Goal: Task Accomplishment & Management: Manage account settings

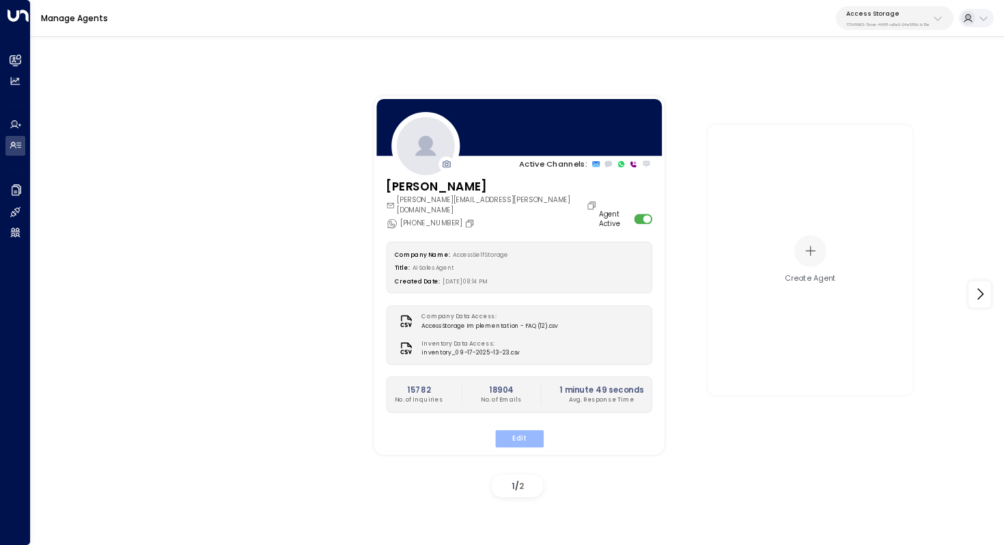
click at [522, 431] on button "Edit" at bounding box center [519, 439] width 49 height 18
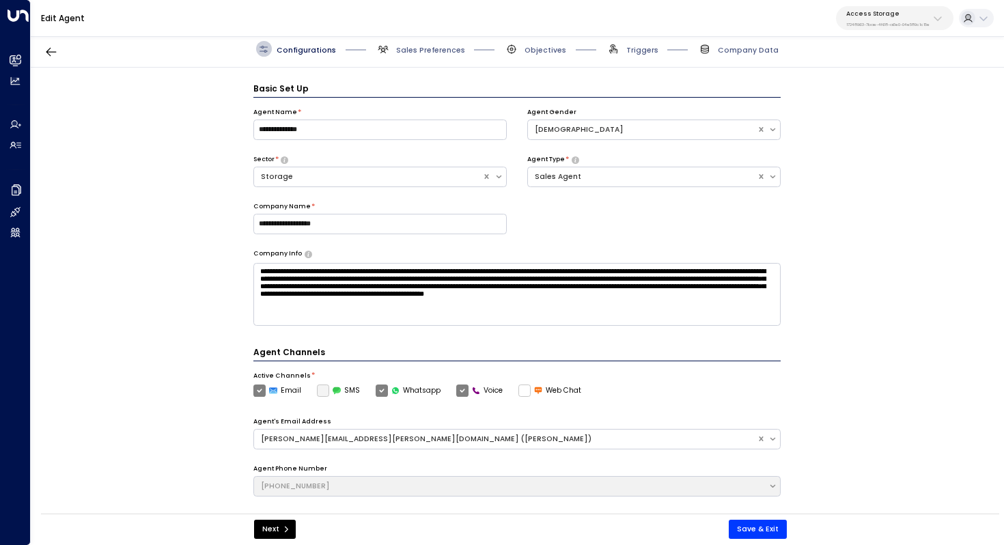
scroll to position [15, 0]
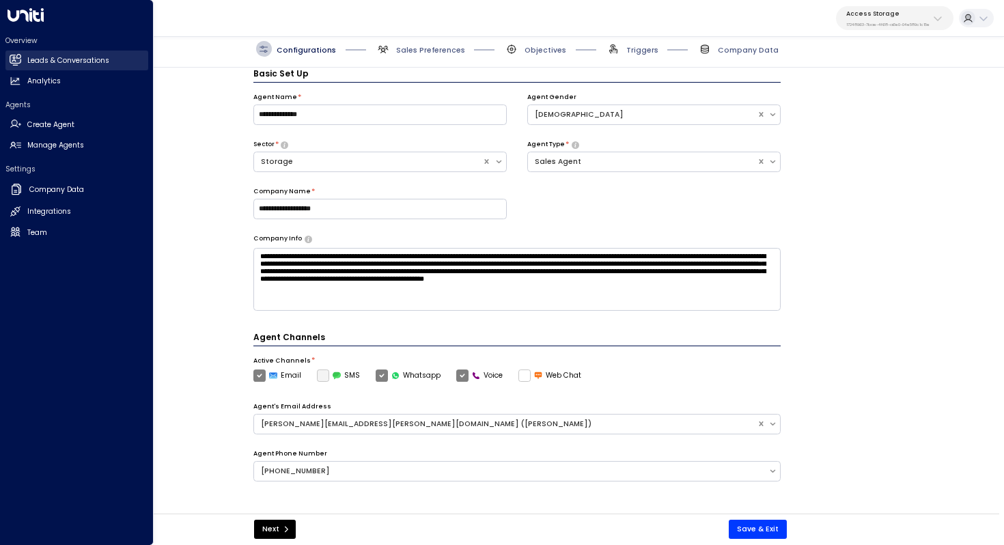
click at [59, 55] on h2 "Leads & Conversations" at bounding box center [68, 60] width 82 height 11
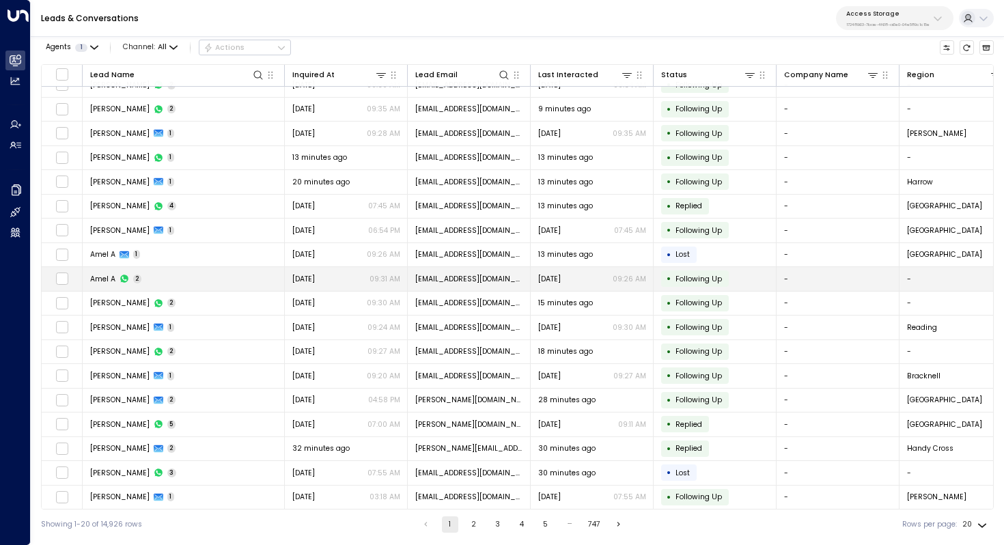
scroll to position [66, 0]
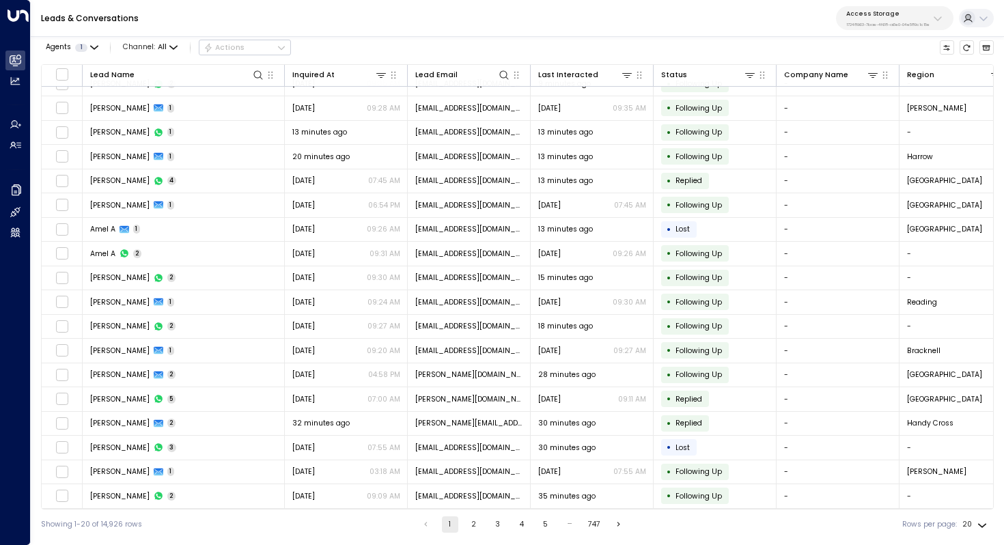
click at [478, 525] on button "2" at bounding box center [474, 525] width 16 height 16
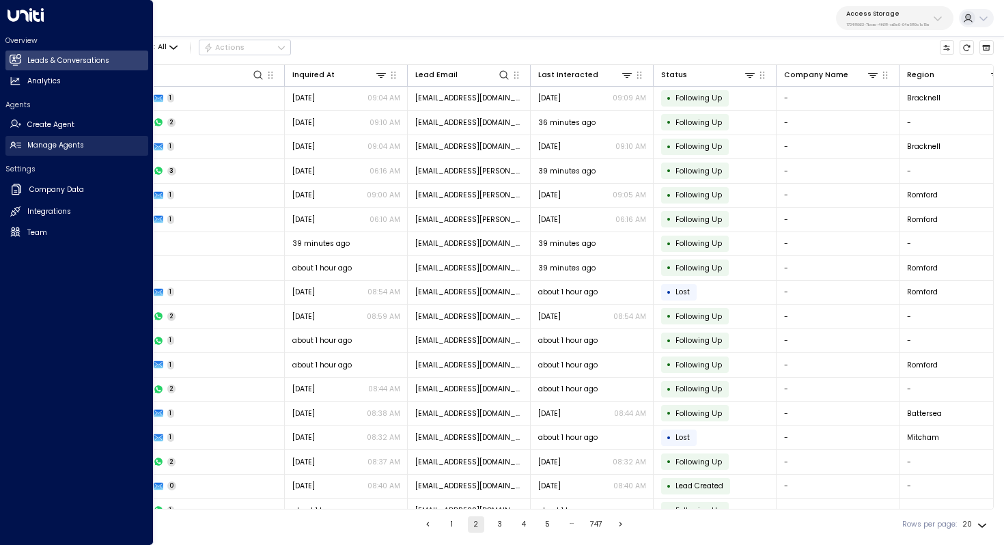
click at [46, 146] on h2 "Manage Agents" at bounding box center [55, 145] width 57 height 11
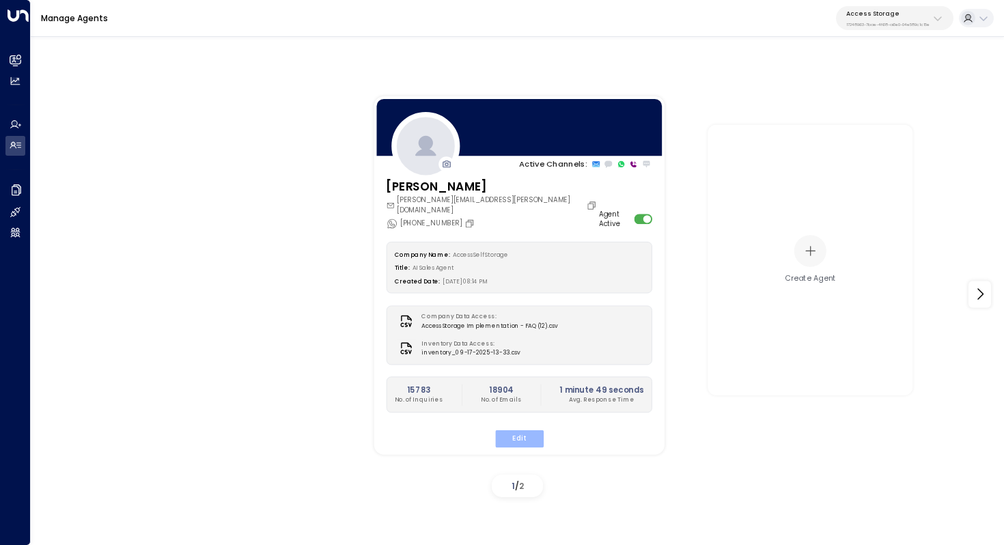
click at [513, 430] on button "Edit" at bounding box center [519, 439] width 49 height 18
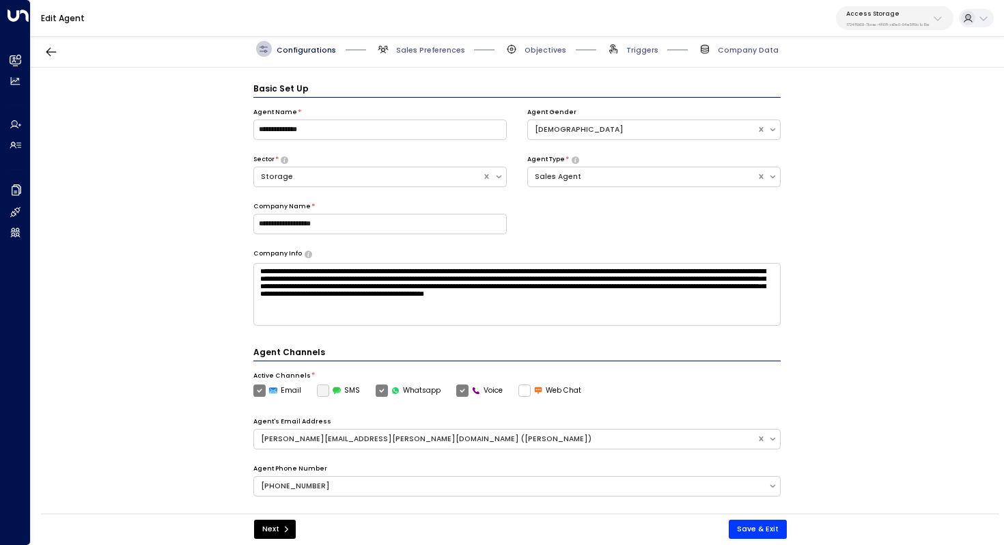
scroll to position [15, 0]
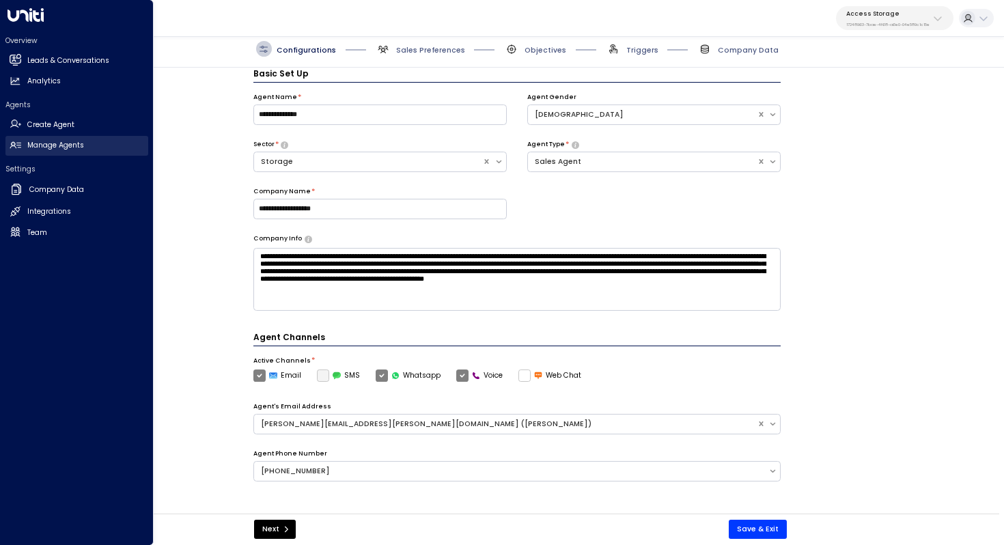
click at [41, 148] on h2 "Manage Agents" at bounding box center [55, 145] width 57 height 11
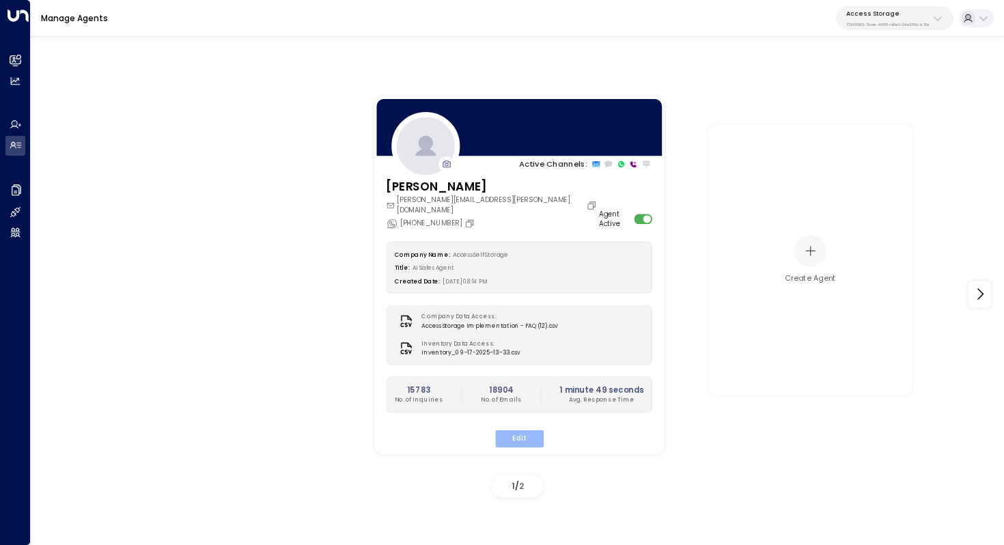
click at [515, 430] on button "Edit" at bounding box center [519, 439] width 49 height 18
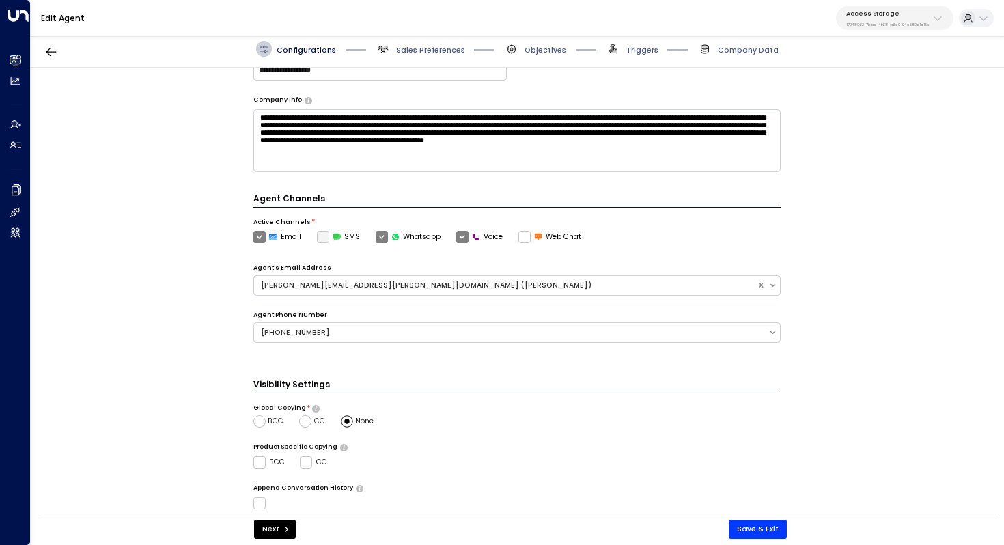
scroll to position [271, 0]
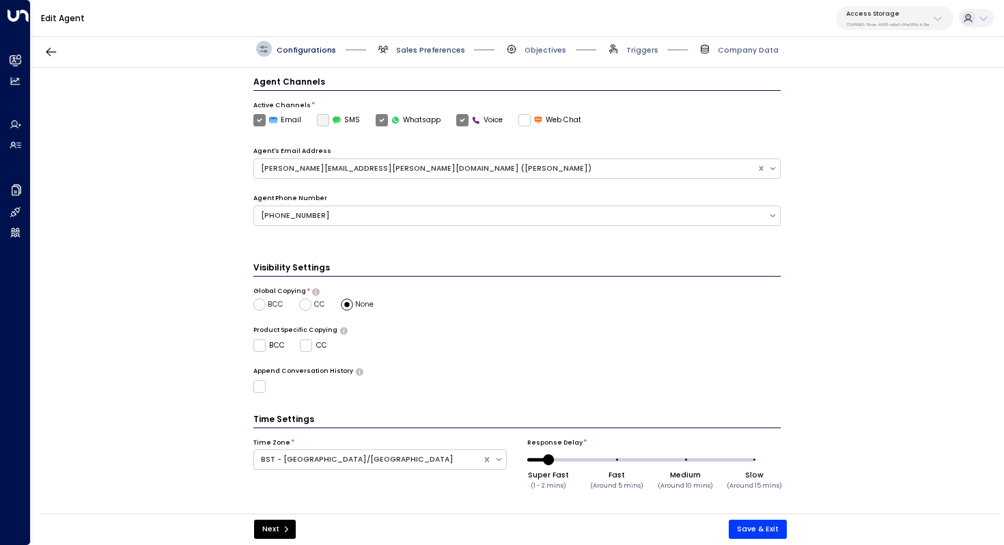
click at [441, 51] on span "Sales Preferences" at bounding box center [430, 50] width 69 height 10
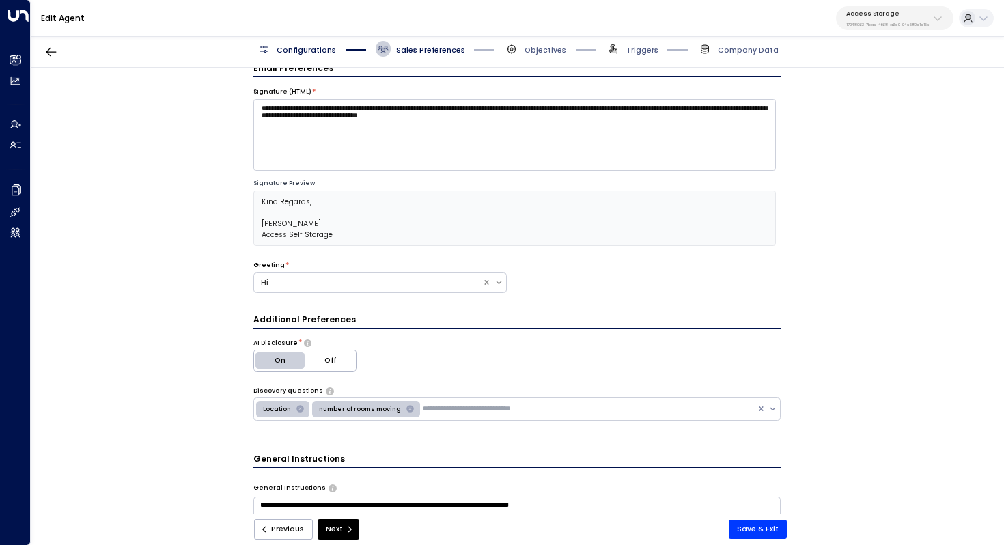
scroll to position [15, 0]
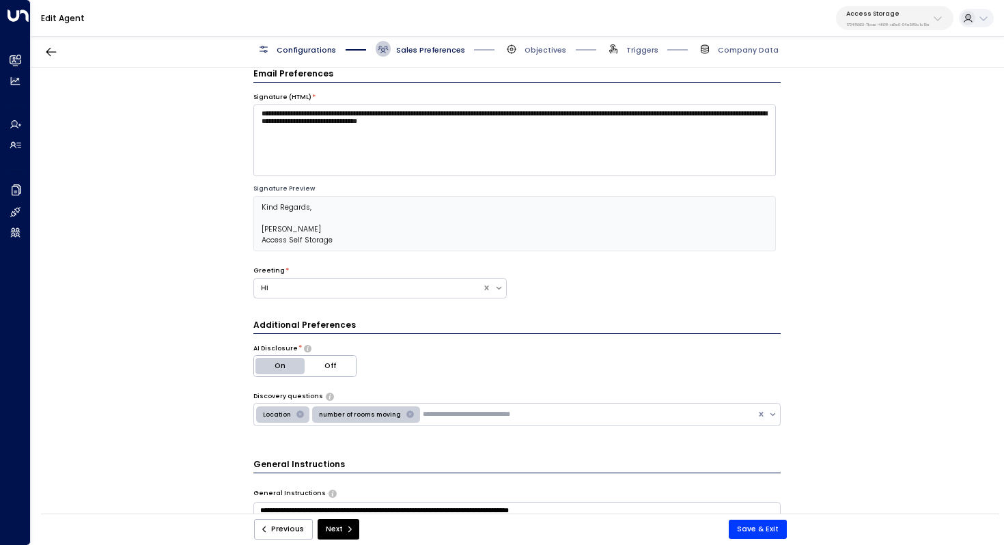
click at [299, 46] on span "Configurations" at bounding box center [306, 50] width 59 height 10
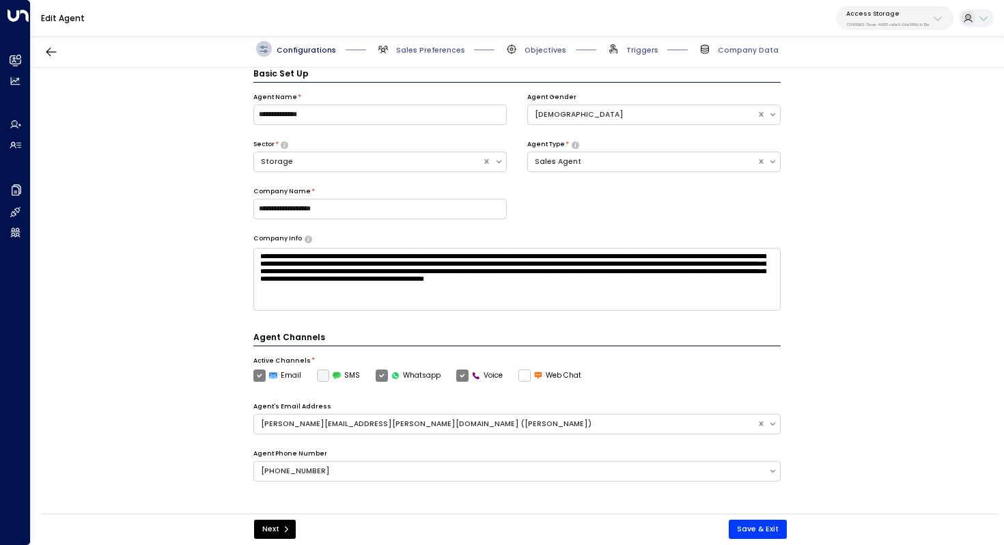
scroll to position [0, 0]
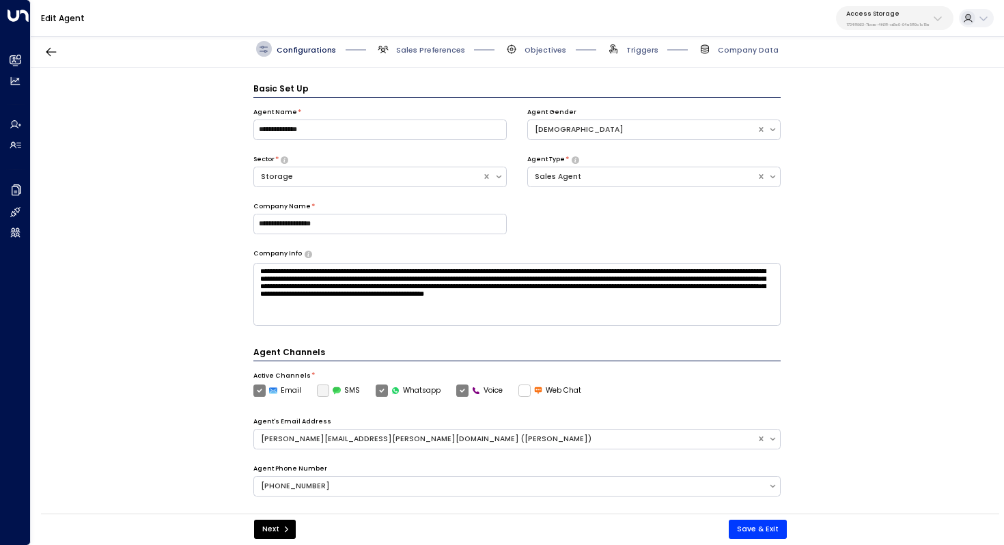
click at [424, 44] on span "Sales Preferences" at bounding box center [421, 49] width 90 height 16
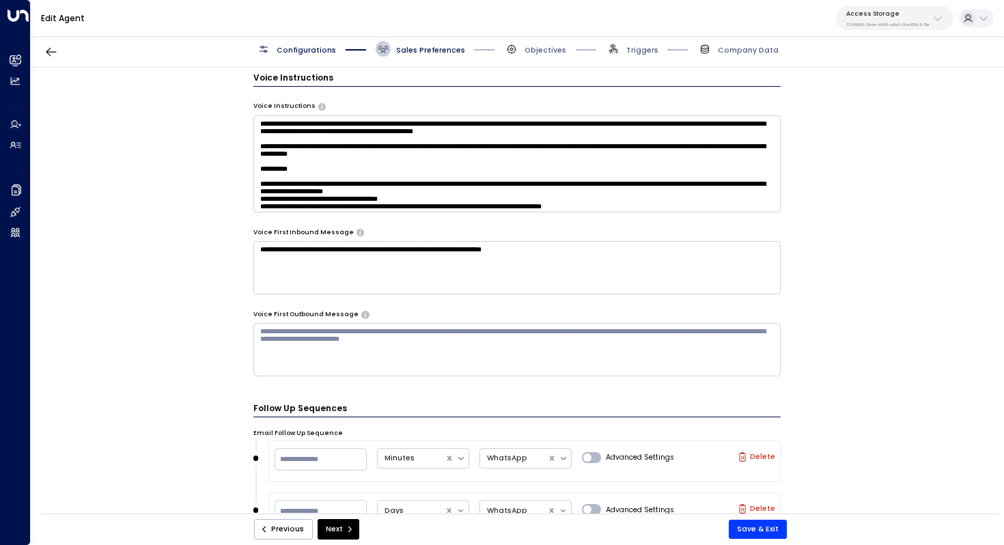
scroll to position [892, 0]
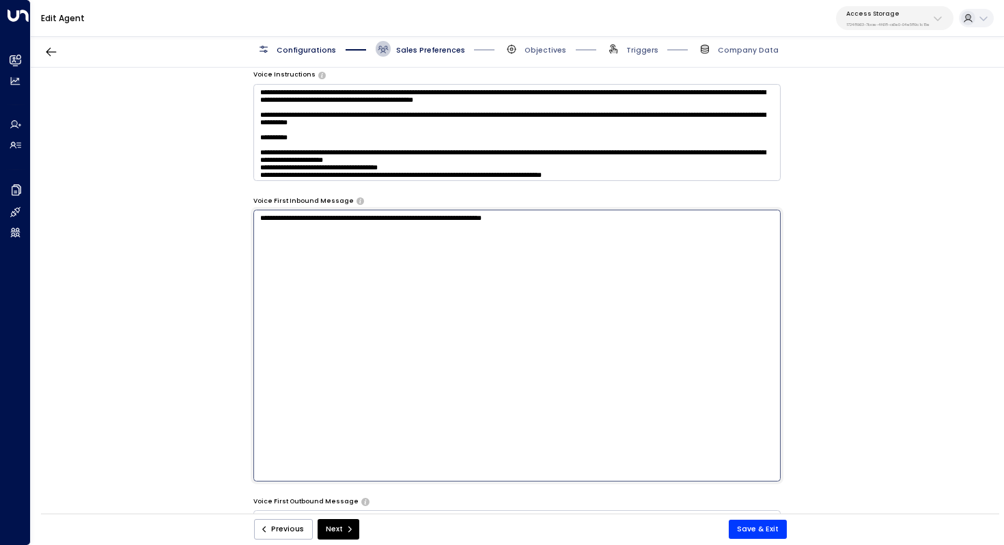
drag, startPoint x: 618, startPoint y: 241, endPoint x: 251, endPoint y: 215, distance: 367.9
click at [253, 215] on textarea "**********" at bounding box center [517, 346] width 528 height 272
paste textarea "**********"
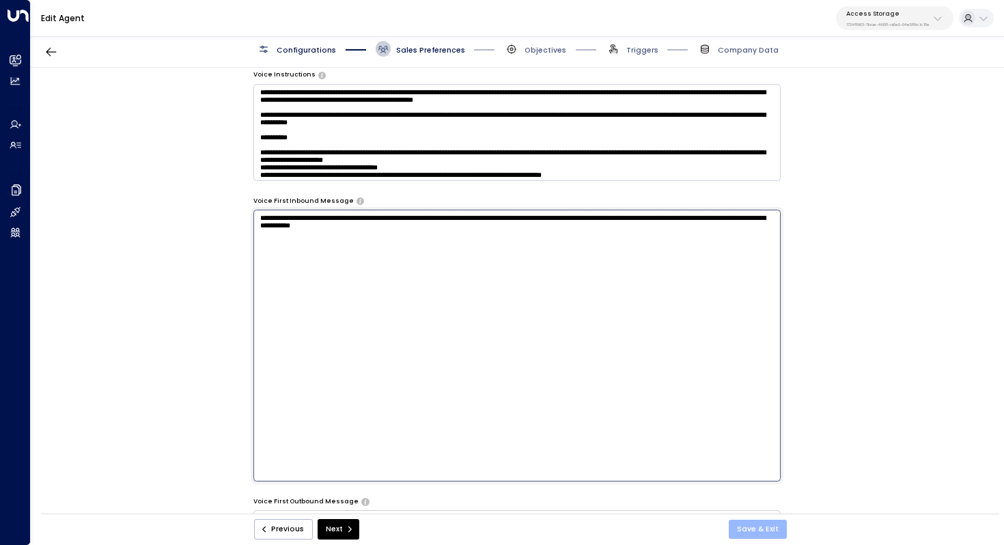
type textarea "**********"
click at [765, 527] on button "Save & Exit" at bounding box center [758, 529] width 58 height 19
